Goal: Navigation & Orientation: Find specific page/section

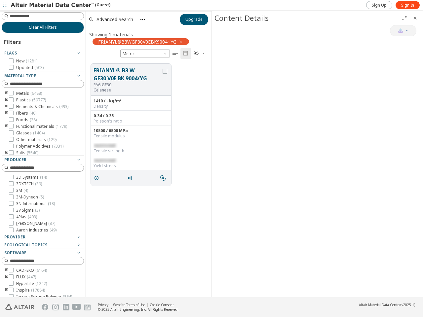
scroll to position [6, 6]
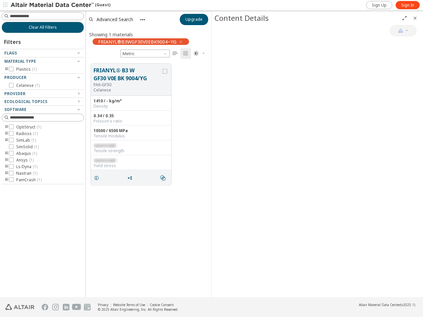
click at [5, 5] on icon "button" at bounding box center [5, 5] width 4 height 4
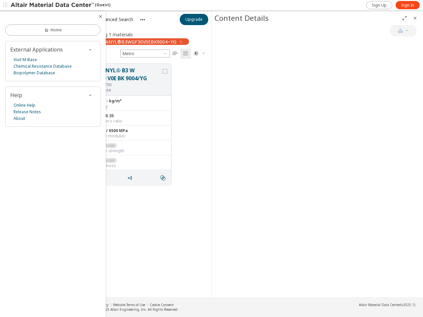
click at [7, 16] on div at bounding box center [53, 16] width 106 height 11
click at [43, 27] on link "Home" at bounding box center [52, 29] width 95 height 11
click at [43, 53] on div "External Applications Visit M-Base Chemical Resistance Database Biopolymer Data…" at bounding box center [52, 61] width 95 height 40
click at [43, 61] on div "Visit M-Base Chemical Resistance Database Biopolymer Database" at bounding box center [52, 66] width 85 height 20
click at [7, 69] on div "External Applications Visit M-Base Chemical Resistance Database Biopolymer Data…" at bounding box center [52, 61] width 95 height 40
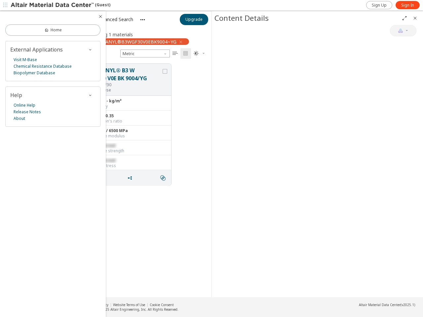
click at [43, 78] on div "External Applications Visit M-Base Chemical Resistance Database Biopolymer Data…" at bounding box center [52, 61] width 95 height 40
click at [43, 94] on div "Help" at bounding box center [52, 94] width 85 height 7
